Goal: Check status: Check status

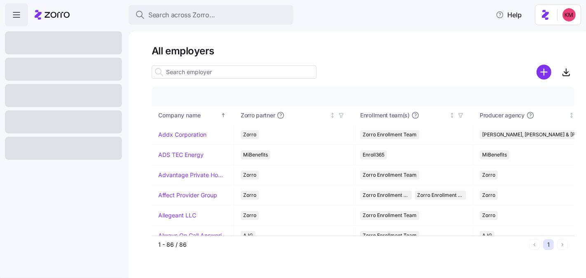
click at [47, 94] on div at bounding box center [63, 95] width 117 height 23
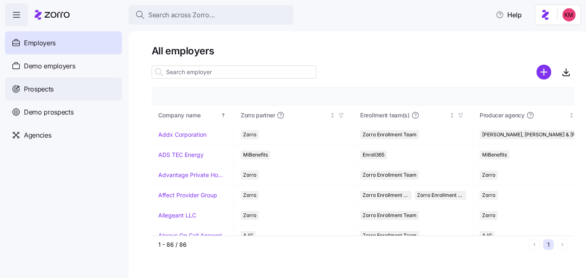
click at [46, 94] on div "Prospects" at bounding box center [63, 89] width 117 height 23
click at [44, 91] on span "Prospects" at bounding box center [39, 89] width 30 height 10
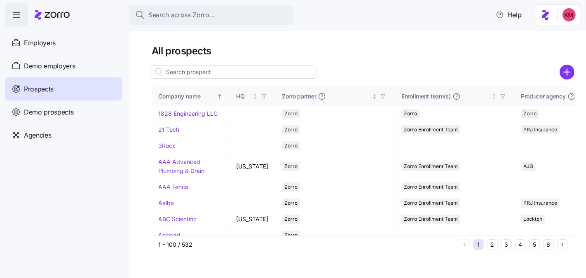
click at [190, 66] on input at bounding box center [234, 72] width 165 height 13
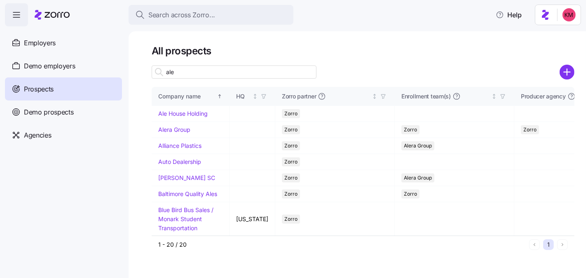
click at [214, 73] on input "ale" at bounding box center [234, 72] width 165 height 13
click at [211, 70] on input "ale" at bounding box center [234, 72] width 165 height 13
type input "ale"
click at [219, 66] on div "All prospects ale Company name HQ Zorro partner Enrollment team(s) Producer age…" at bounding box center [363, 149] width 423 height 209
click at [219, 68] on input "ale" at bounding box center [234, 72] width 165 height 13
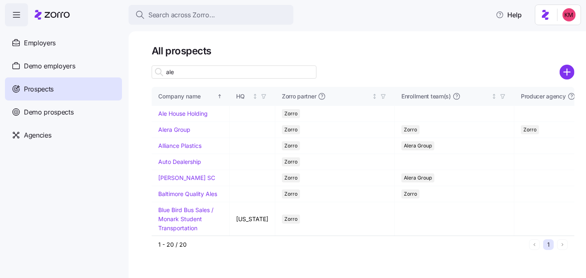
click at [217, 69] on input "ale" at bounding box center [234, 72] width 165 height 13
click at [169, 114] on link "Ale House Holding" at bounding box center [182, 113] width 49 height 7
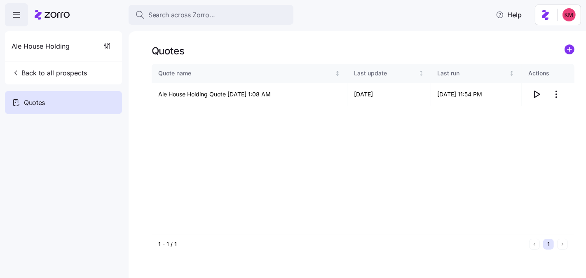
click at [516, 128] on div "Quote name Last update Last run Actions Ale House Holding Quote [DATE] 1:08 AM …" at bounding box center [363, 149] width 423 height 171
click at [538, 97] on icon "button" at bounding box center [537, 94] width 10 height 10
